Goal: Information Seeking & Learning: Learn about a topic

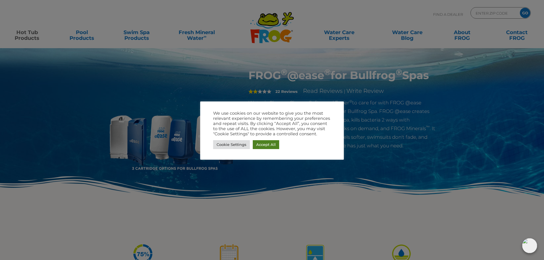
click at [264, 145] on link "Accept All" at bounding box center [266, 144] width 26 height 9
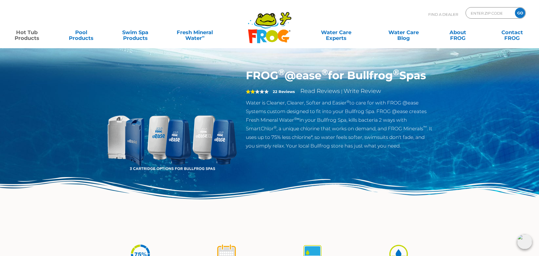
click at [135, 146] on img at bounding box center [171, 134] width 131 height 131
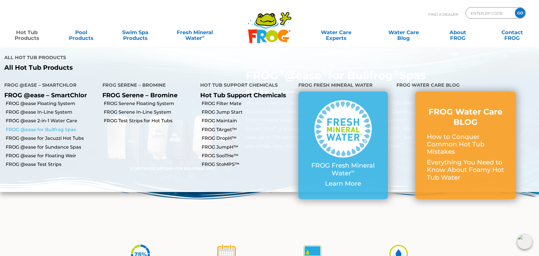
click at [42, 127] on link "FROG @ease for Bullfrog Spas" at bounding box center [52, 130] width 92 height 6
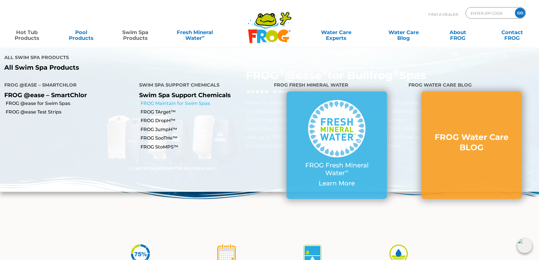
click at [162, 100] on link "FROG Maintain for Swim Spas" at bounding box center [205, 103] width 129 height 6
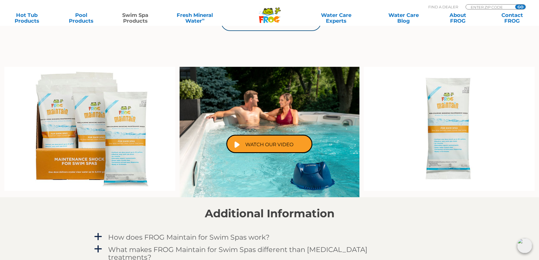
scroll to position [345, 0]
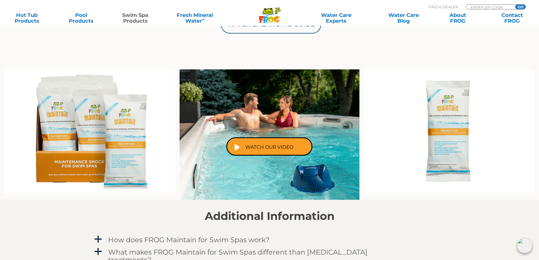
click at [457, 124] on img at bounding box center [449, 131] width 171 height 125
